Goal: Information Seeking & Learning: Learn about a topic

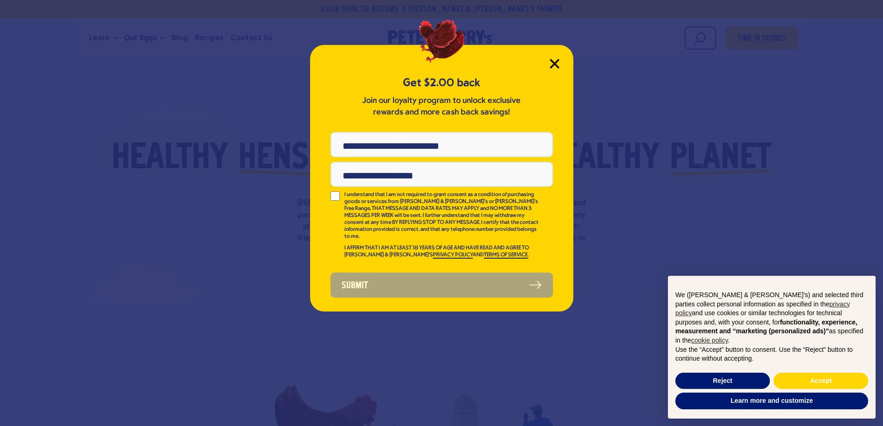
click at [556, 64] on icon "Close Modal" at bounding box center [554, 63] width 8 height 8
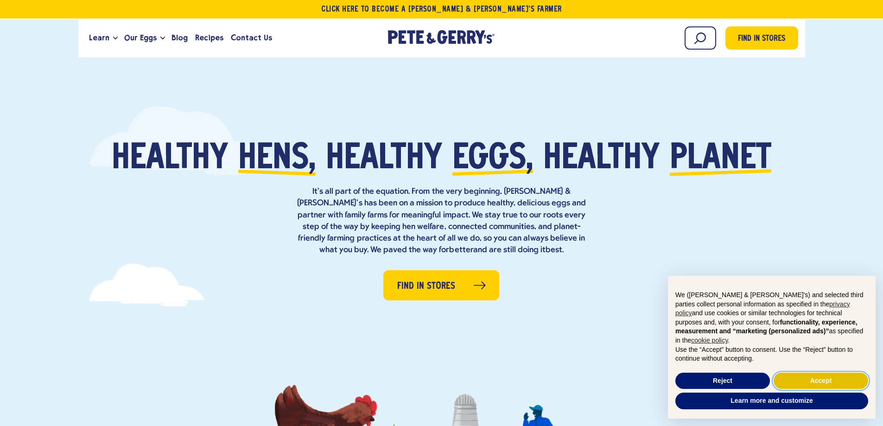
click at [839, 379] on button "Accept" at bounding box center [821, 381] width 95 height 17
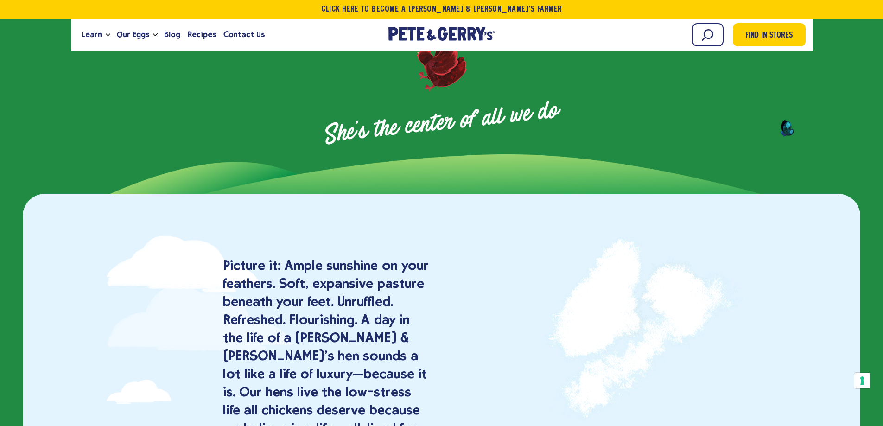
scroll to position [464, 0]
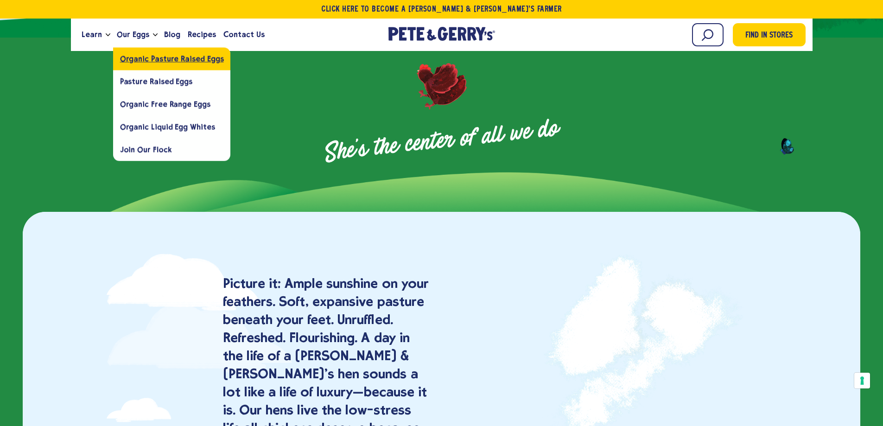
click at [147, 59] on span "Organic Pasture Raised Eggs" at bounding box center [172, 58] width 104 height 9
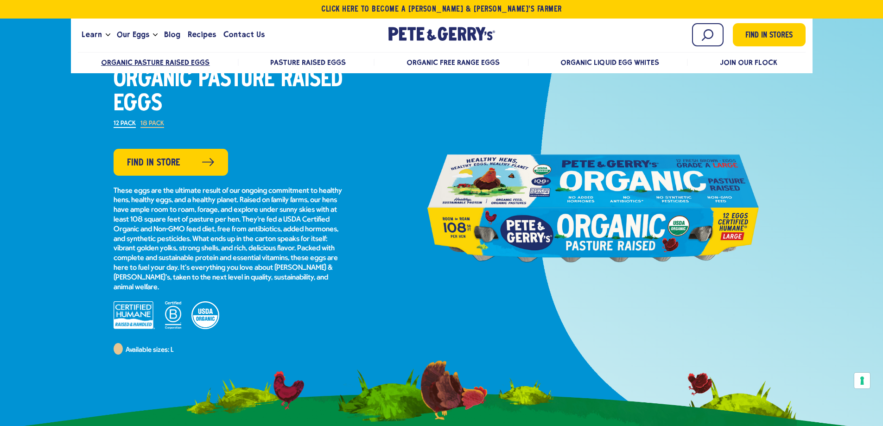
scroll to position [139, 0]
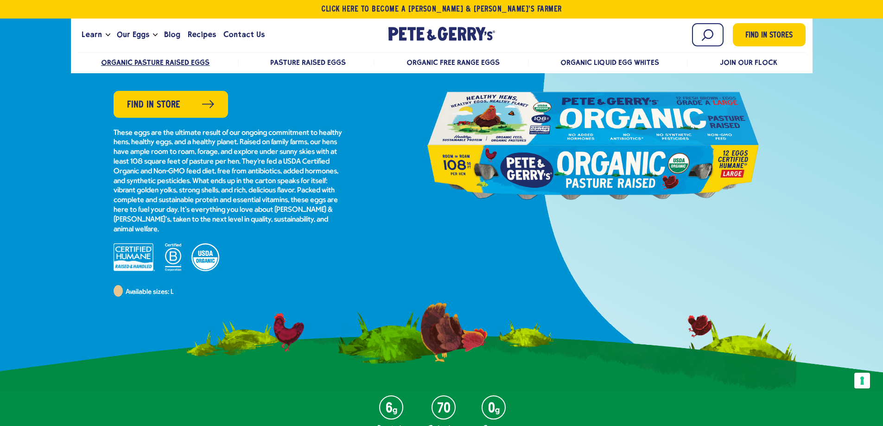
click at [602, 259] on div at bounding box center [592, 134] width 355 height 509
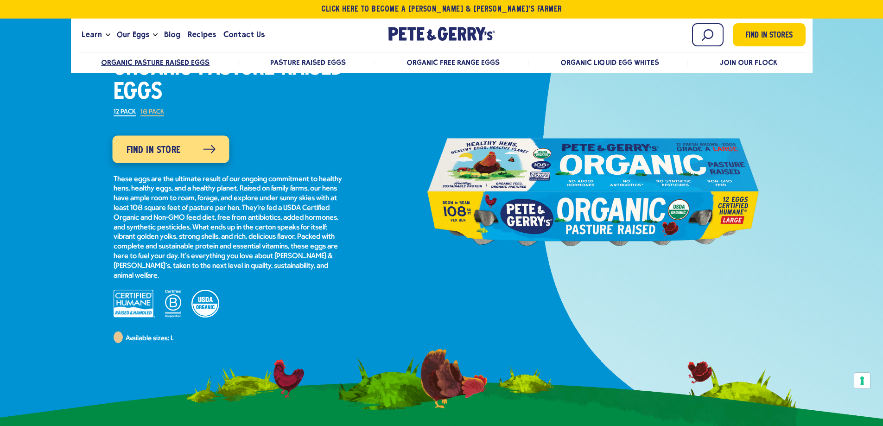
scroll to position [0, 0]
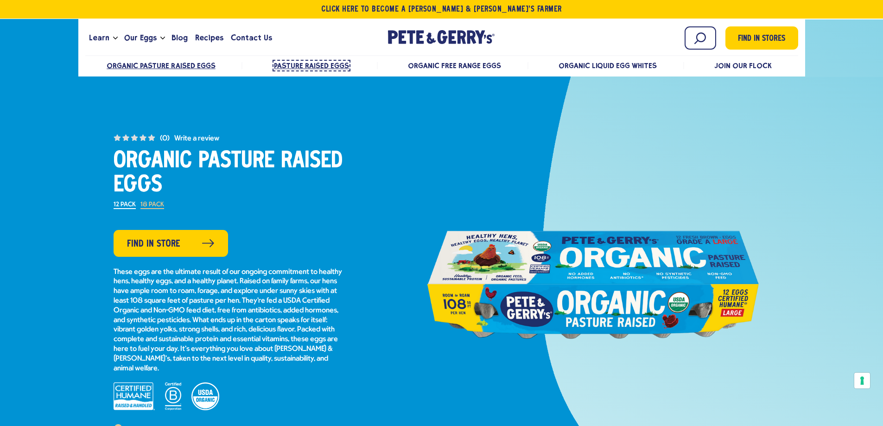
click at [311, 66] on span "Pasture Raised Eggs" at bounding box center [311, 65] width 75 height 9
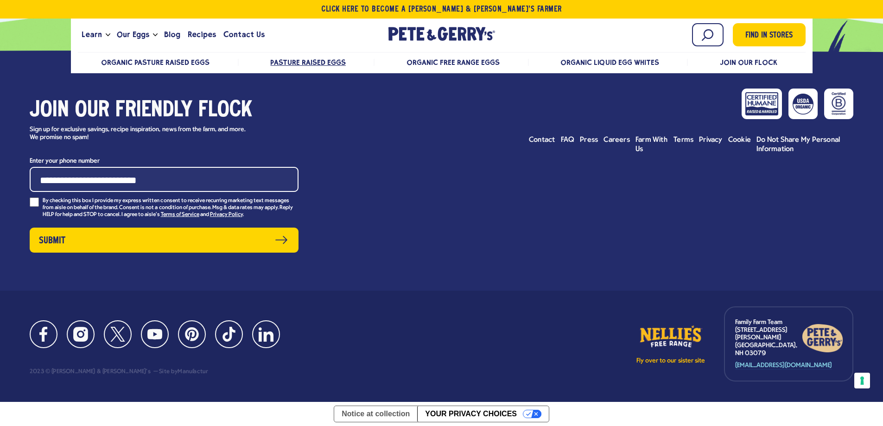
scroll to position [4972, 0]
